Goal: Task Accomplishment & Management: Complete application form

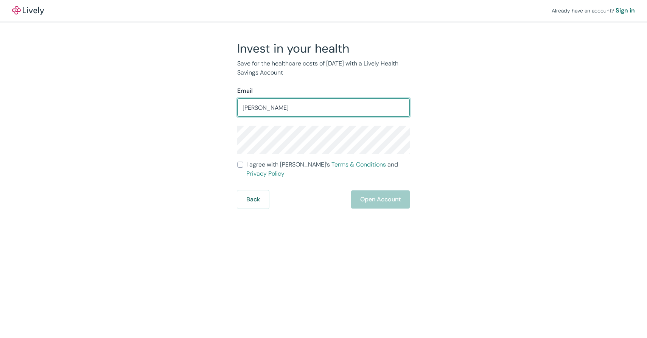
type input "[EMAIL_ADDRESS][DOMAIN_NAME]"
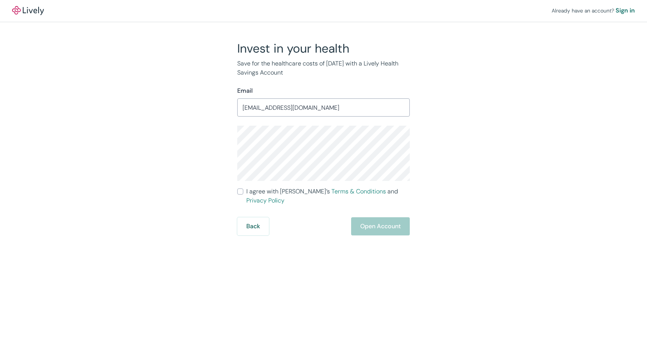
click at [245, 195] on label "I agree with Lively’s Terms & Conditions and Privacy Policy" at bounding box center [323, 196] width 173 height 18
click at [243, 195] on input "I agree with Lively’s Terms & Conditions and Privacy Policy" at bounding box center [240, 191] width 6 height 6
checkbox input "true"
click at [368, 224] on button "Open Account" at bounding box center [380, 226] width 59 height 18
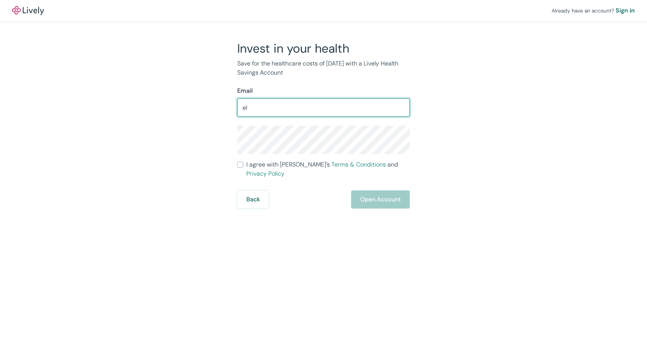
type input "[EMAIL_ADDRESS][DOMAIN_NAME]"
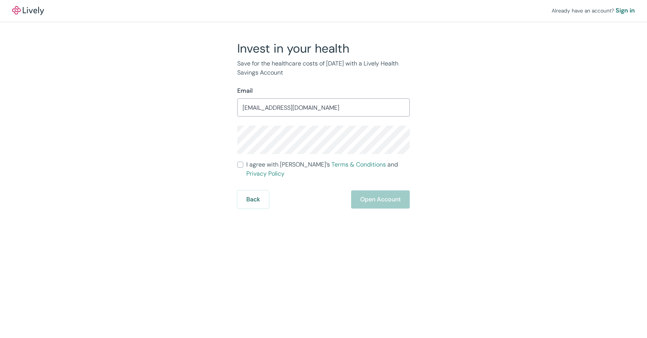
click at [293, 155] on form "Email [EMAIL_ADDRESS][DOMAIN_NAME] ​ I agree with [PERSON_NAME]’s Terms & Condi…" at bounding box center [323, 147] width 173 height 122
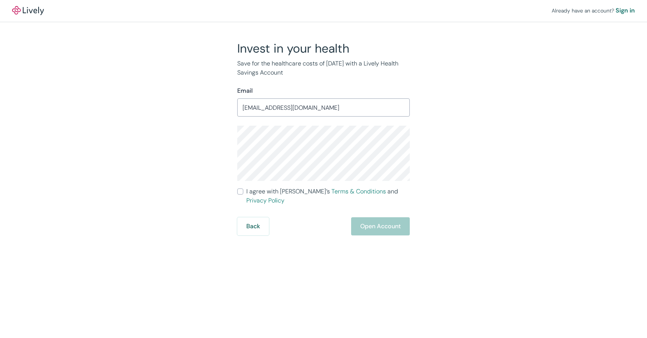
click at [244, 189] on label "I agree with Lively’s Terms & Conditions and Privacy Policy" at bounding box center [323, 196] width 173 height 18
click at [243, 189] on input "I agree with Lively’s Terms & Conditions and Privacy Policy" at bounding box center [240, 191] width 6 height 6
checkbox input "true"
click at [380, 218] on button "Open Account" at bounding box center [380, 226] width 59 height 18
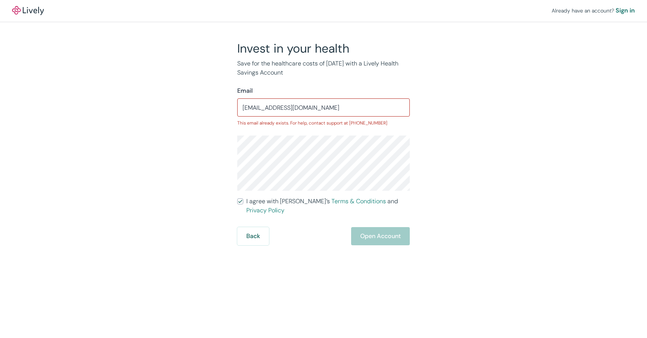
click at [268, 108] on input "[EMAIL_ADDRESS][DOMAIN_NAME]" at bounding box center [323, 107] width 173 height 15
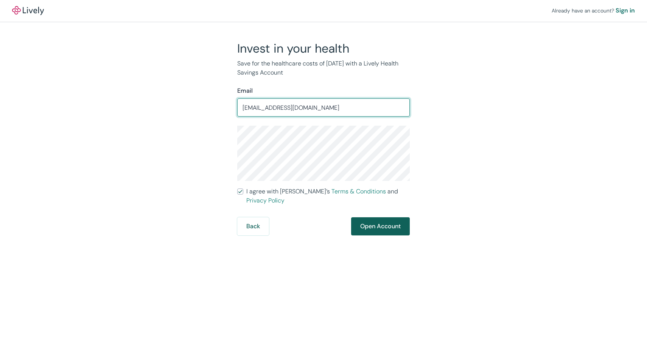
type input "elysewohlenberg@gmail.com"
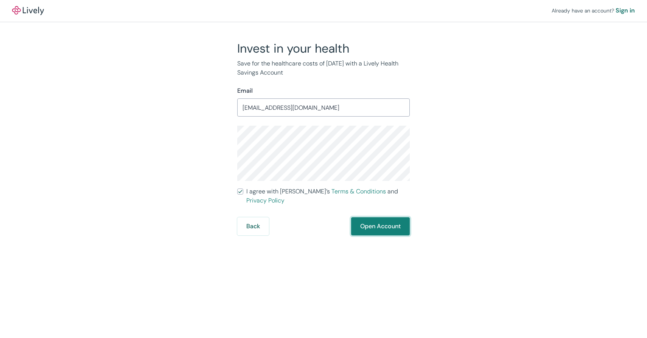
click at [376, 217] on button "Open Account" at bounding box center [380, 226] width 59 height 18
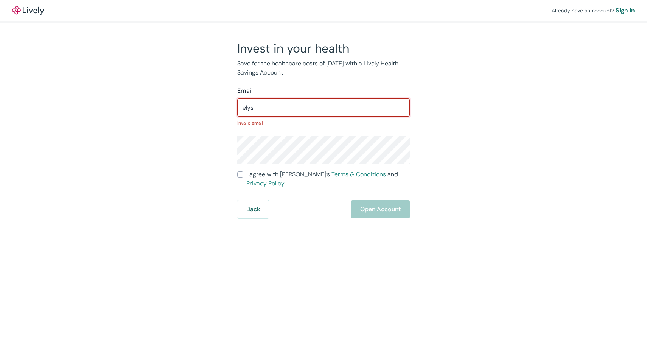
type input "[EMAIL_ADDRESS][DOMAIN_NAME]"
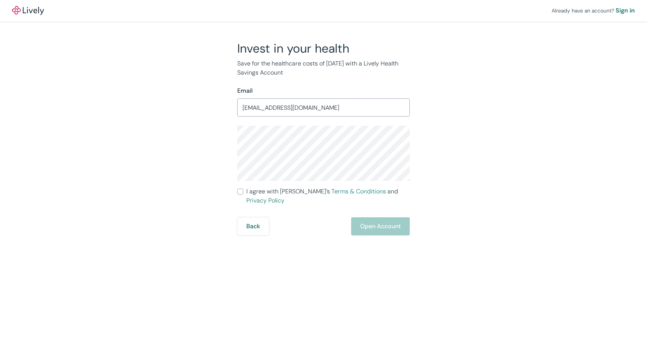
click at [246, 192] on span "I agree with Lively’s Terms & Conditions and Privacy Policy" at bounding box center [328, 196] width 164 height 18
click at [243, 192] on input "I agree with Lively’s Terms & Conditions and Privacy Policy" at bounding box center [240, 191] width 6 height 6
checkbox input "true"
click at [369, 217] on button "Open Account" at bounding box center [380, 226] width 59 height 18
